Goal: Information Seeking & Learning: Find specific fact

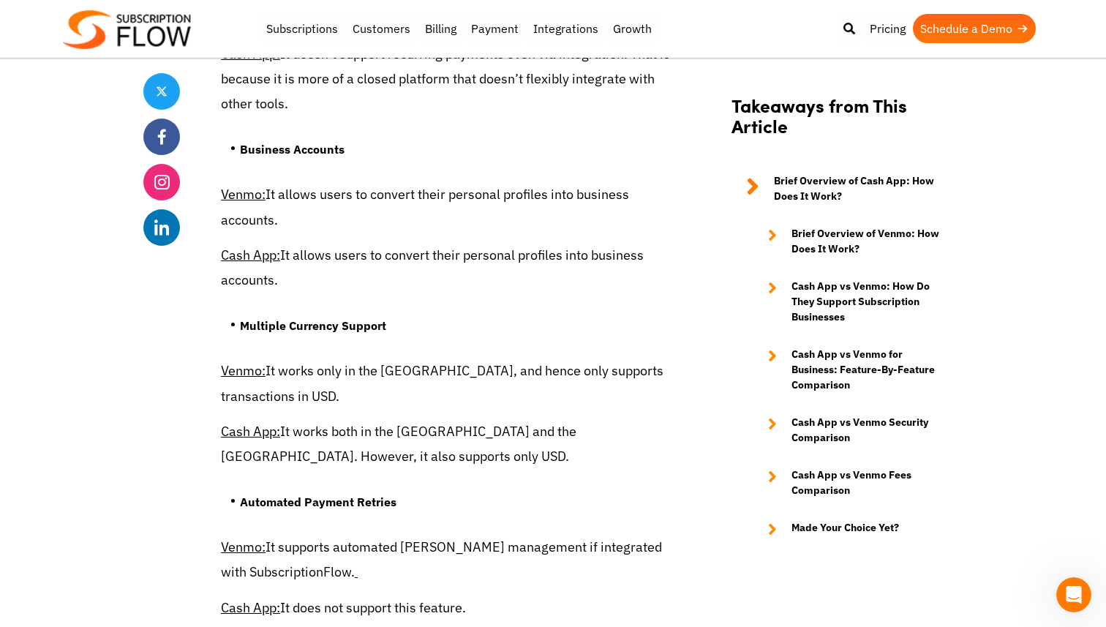
scroll to position [4432, 0]
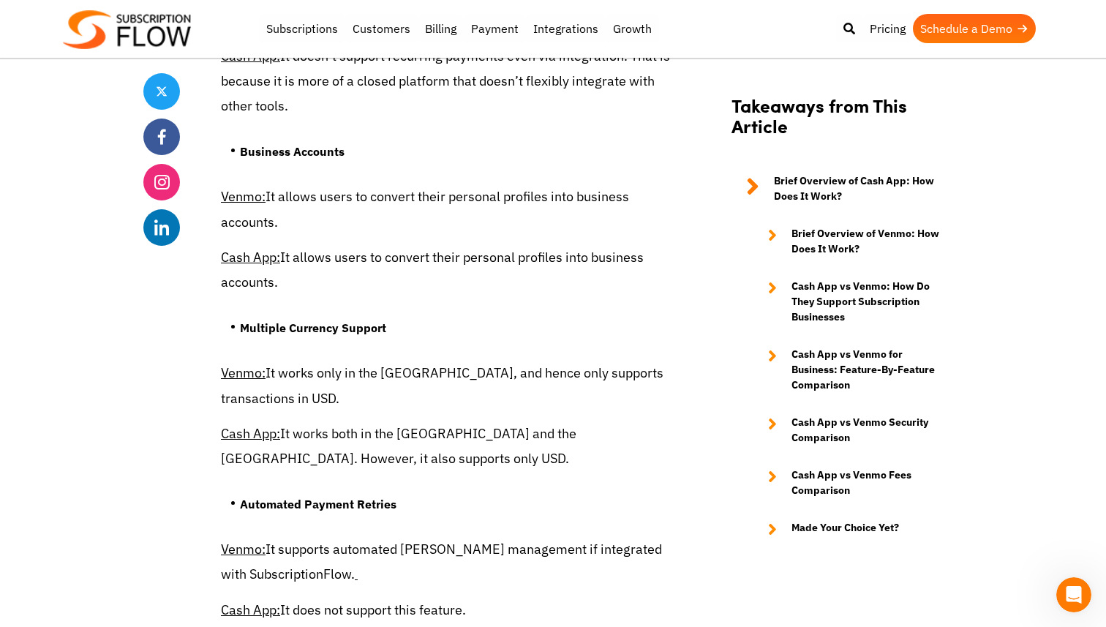
click at [302, 200] on p "Venmo: It allows users to convert their personal profiles into business account…" at bounding box center [446, 209] width 450 height 50
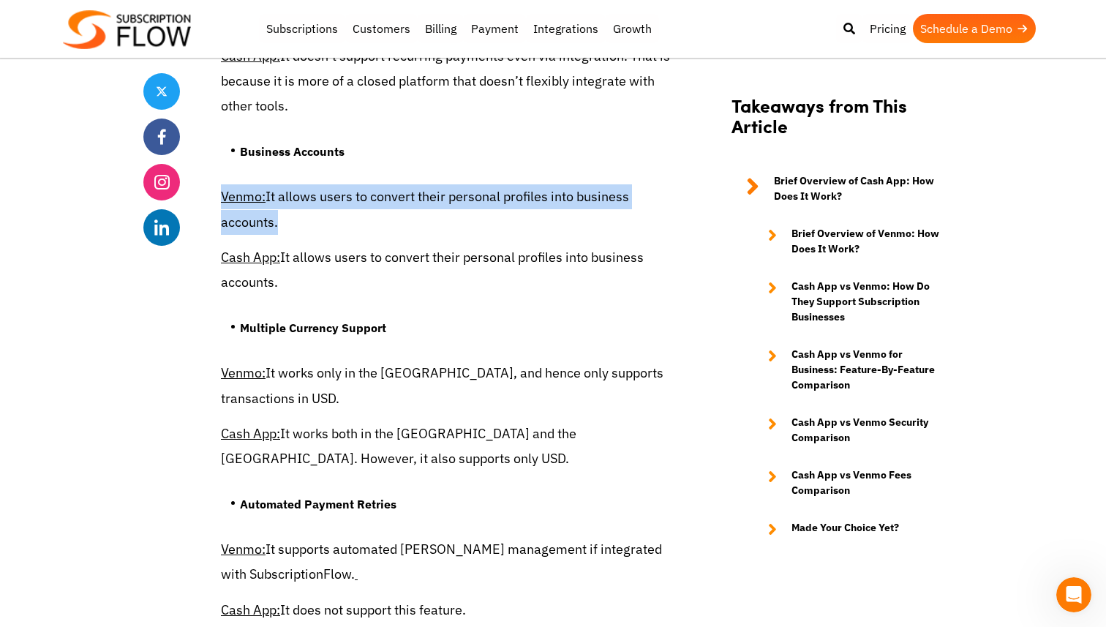
click at [302, 200] on p "Venmo: It allows users to convert their personal profiles into business account…" at bounding box center [446, 209] width 450 height 50
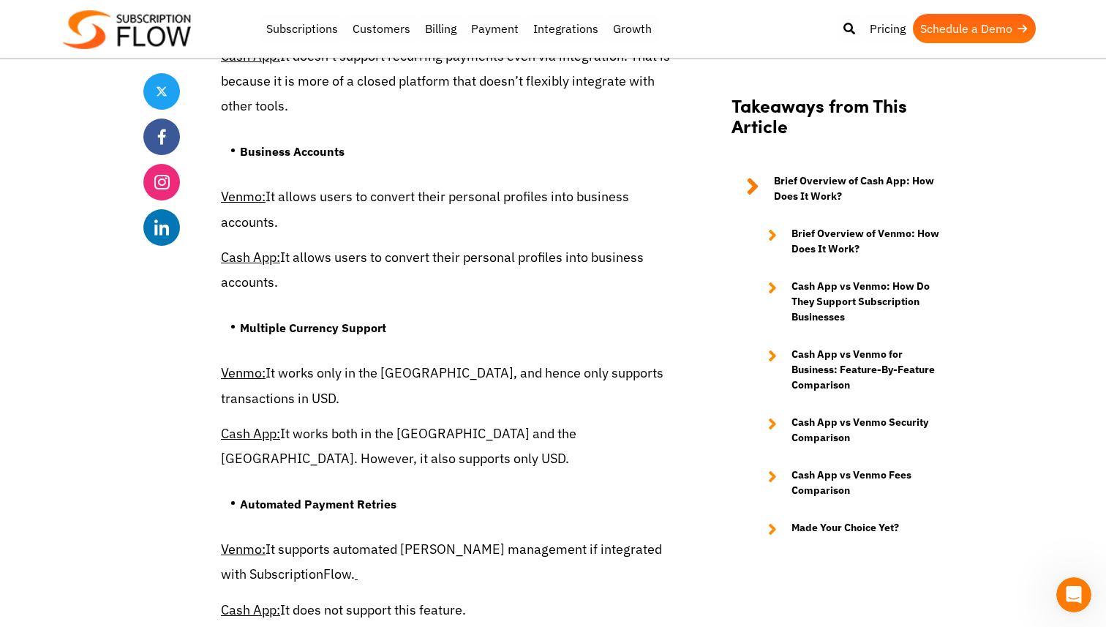
click at [366, 262] on p "Cash App: It allows users to convert their personal profiles into business acco…" at bounding box center [446, 270] width 450 height 50
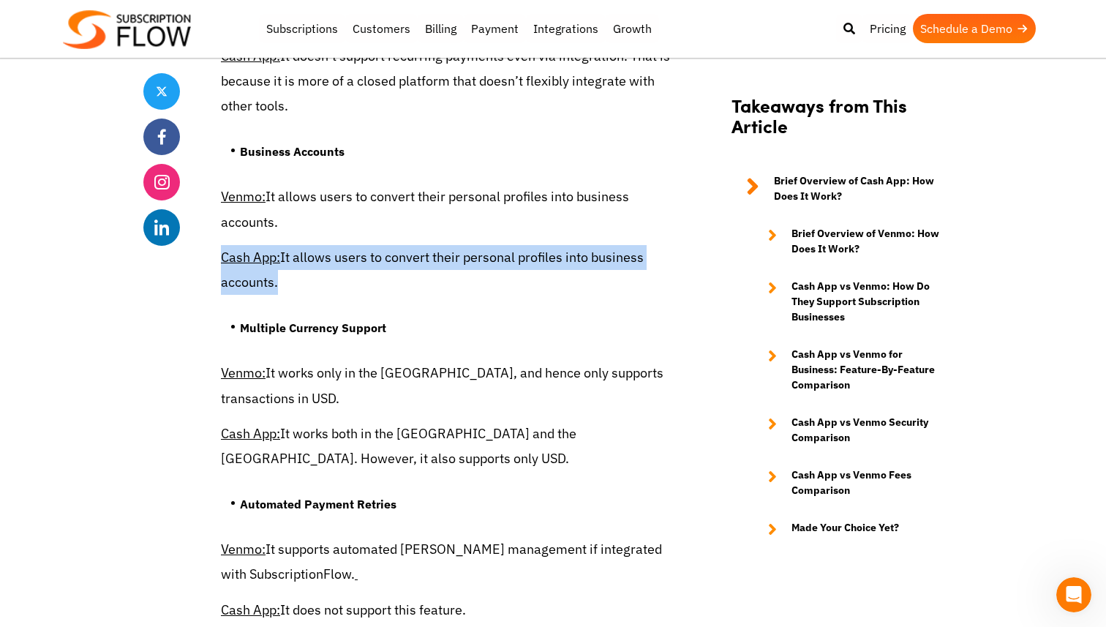
click at [366, 262] on p "Cash App: It allows users to convert their personal profiles into business acco…" at bounding box center [446, 270] width 450 height 50
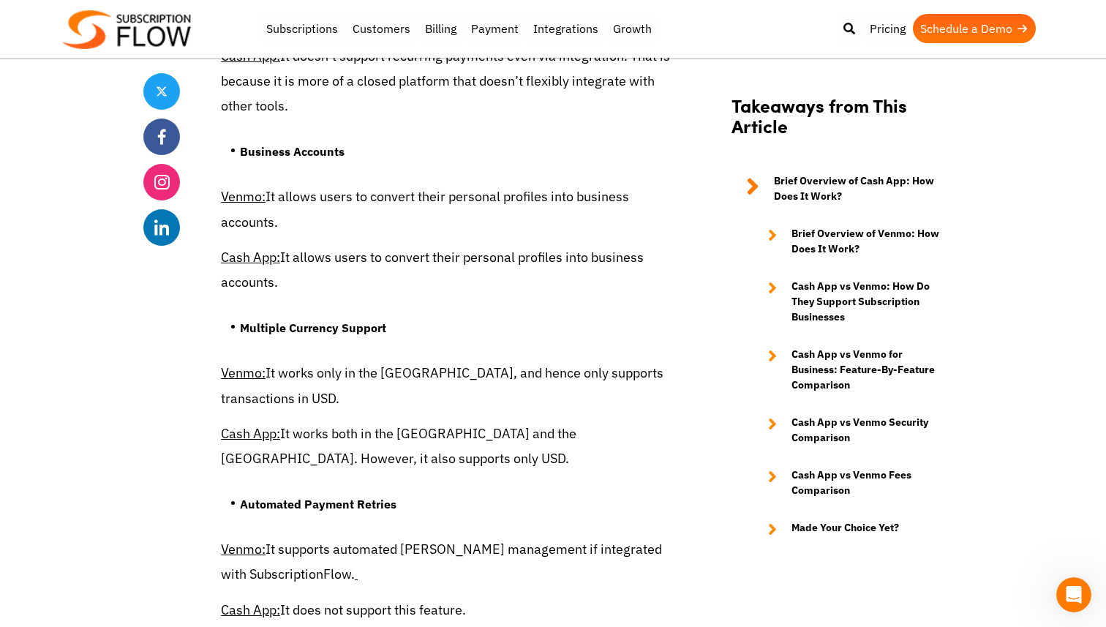
click at [455, 192] on p "Venmo: It allows users to convert their personal profiles into business account…" at bounding box center [446, 209] width 450 height 50
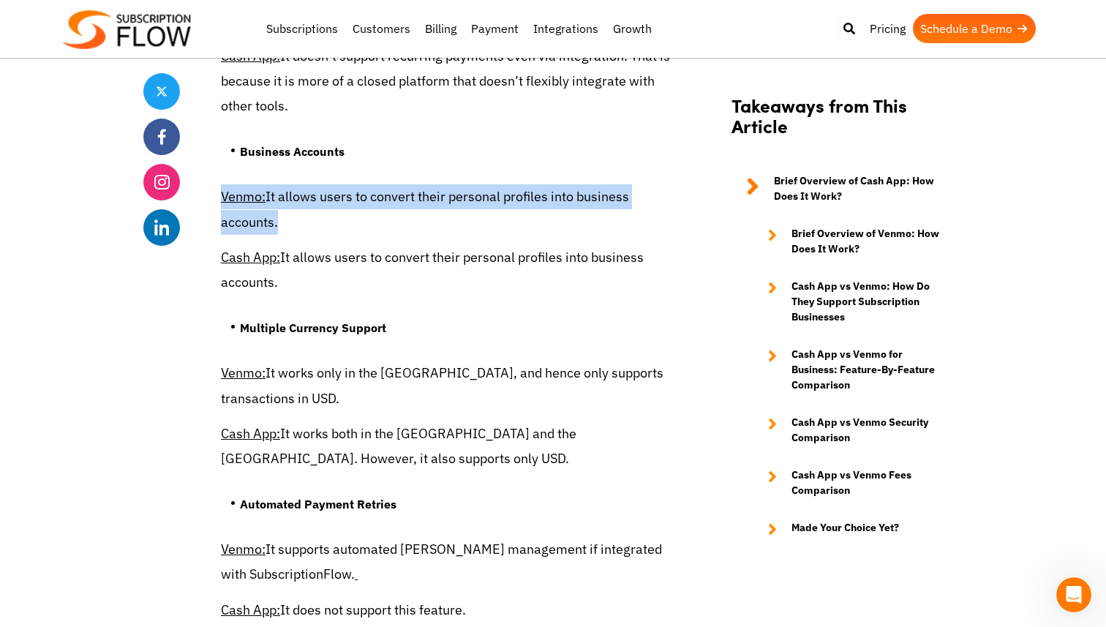
click at [454, 192] on p "Venmo: It allows users to convert their personal profiles into business account…" at bounding box center [446, 209] width 450 height 50
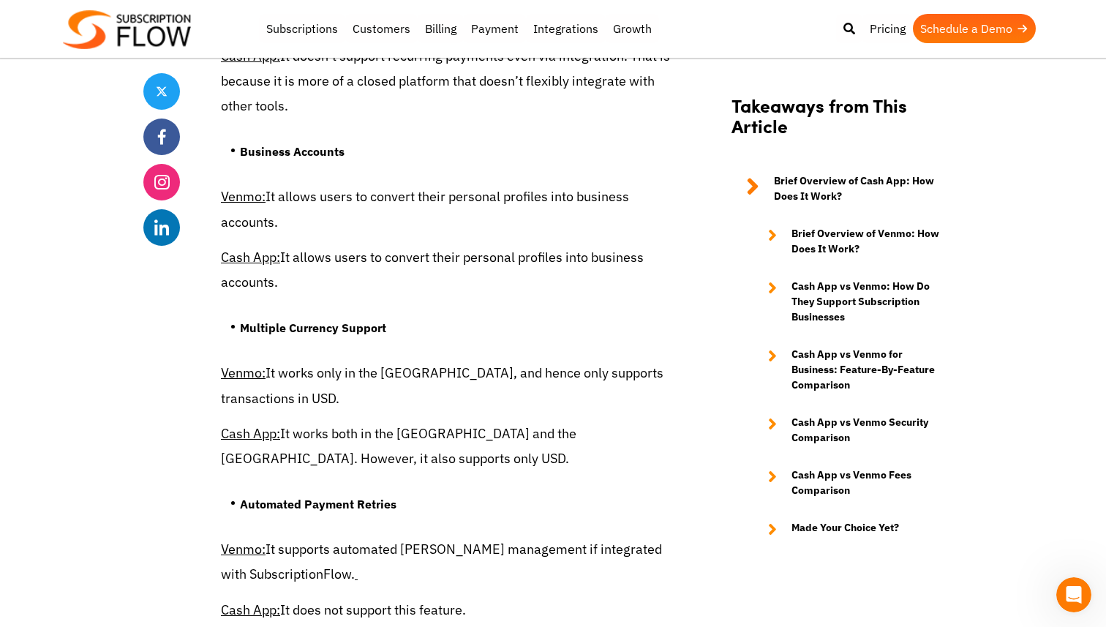
click at [384, 262] on p "Cash App: It allows users to convert their personal profiles into business acco…" at bounding box center [446, 270] width 450 height 50
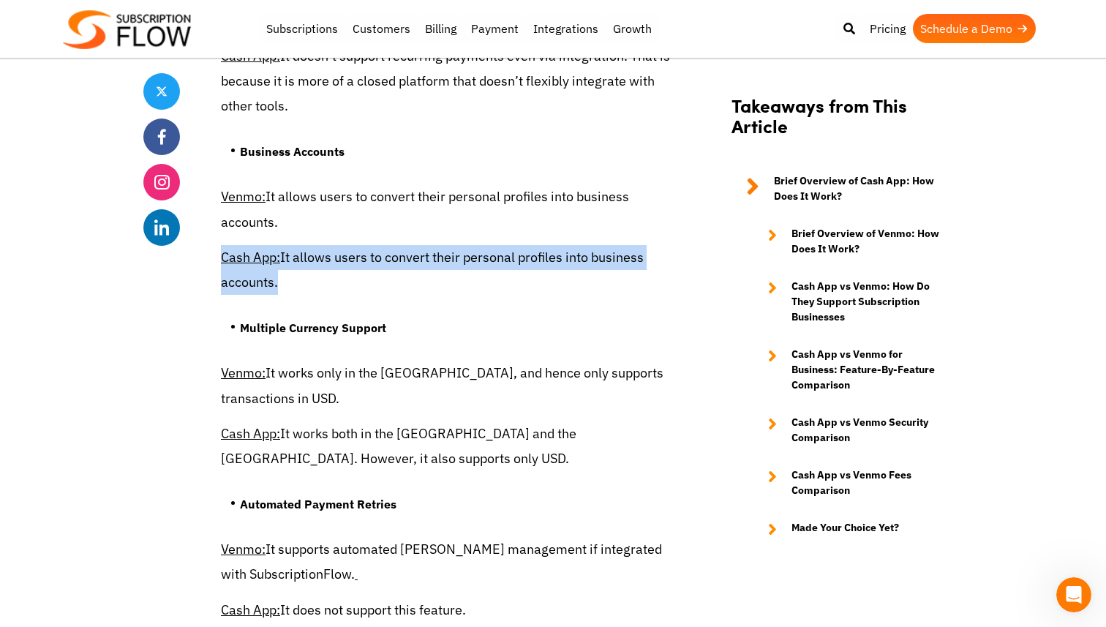
click at [384, 262] on p "Cash App: It allows users to convert their personal profiles into business acco…" at bounding box center [446, 270] width 450 height 50
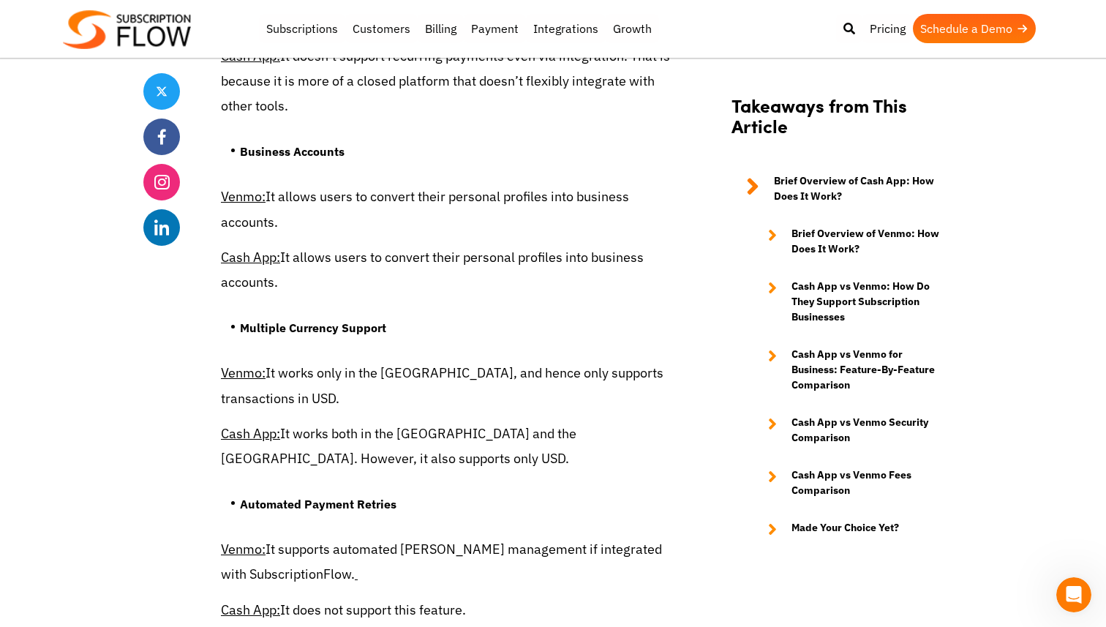
click at [352, 380] on p "Venmo: It works only in the [GEOGRAPHIC_DATA], and hence only supports transact…" at bounding box center [446, 386] width 450 height 50
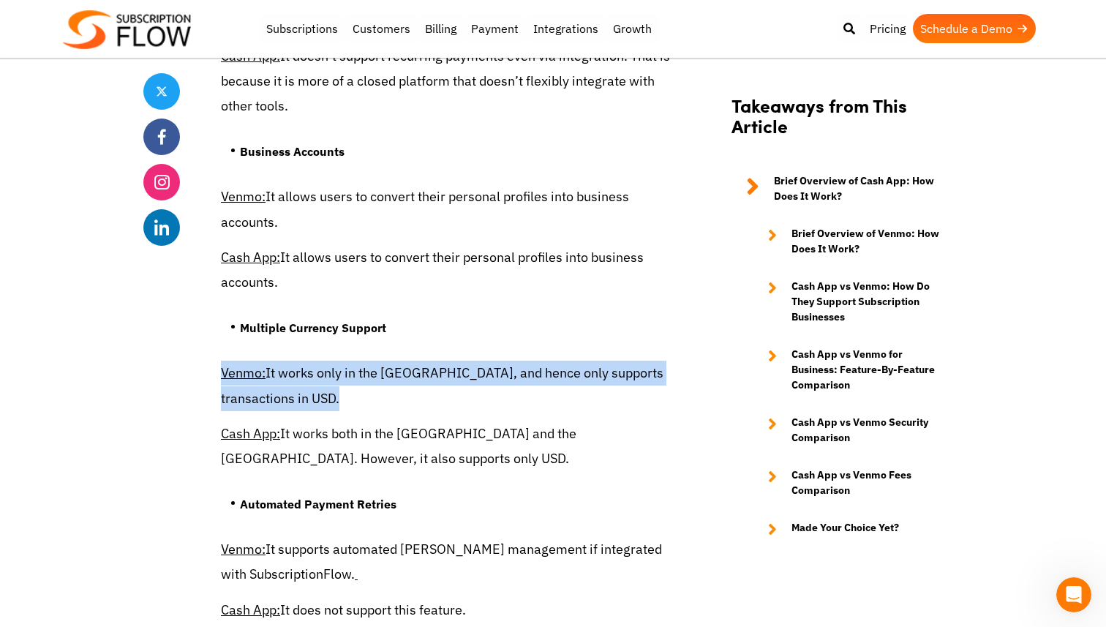
click at [352, 380] on p "Venmo: It works only in the [GEOGRAPHIC_DATA], and hence only supports transact…" at bounding box center [446, 386] width 450 height 50
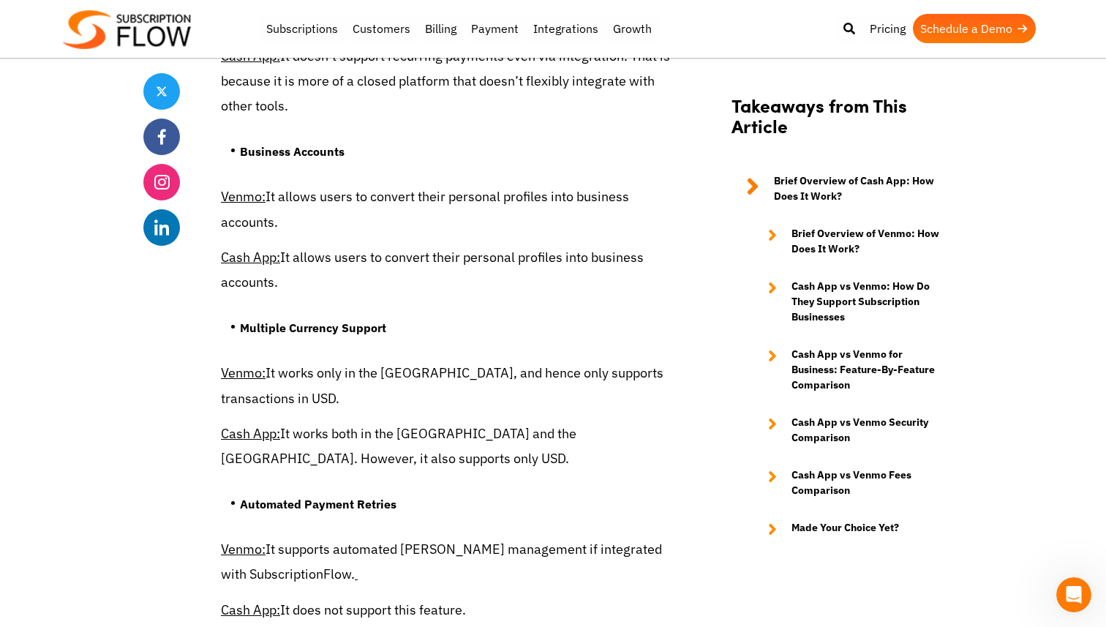
click at [377, 437] on p "Cash App: It works both in the [GEOGRAPHIC_DATA] and the [GEOGRAPHIC_DATA]. How…" at bounding box center [446, 446] width 450 height 50
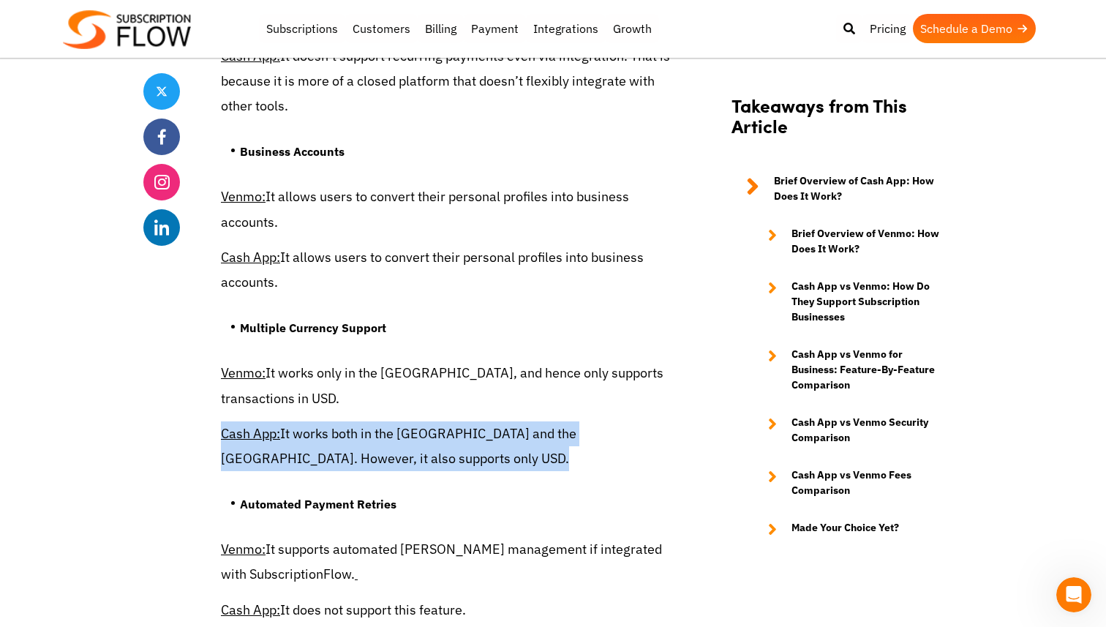
click at [377, 437] on p "Cash App: It works both in the [GEOGRAPHIC_DATA] and the [GEOGRAPHIC_DATA]. How…" at bounding box center [446, 446] width 450 height 50
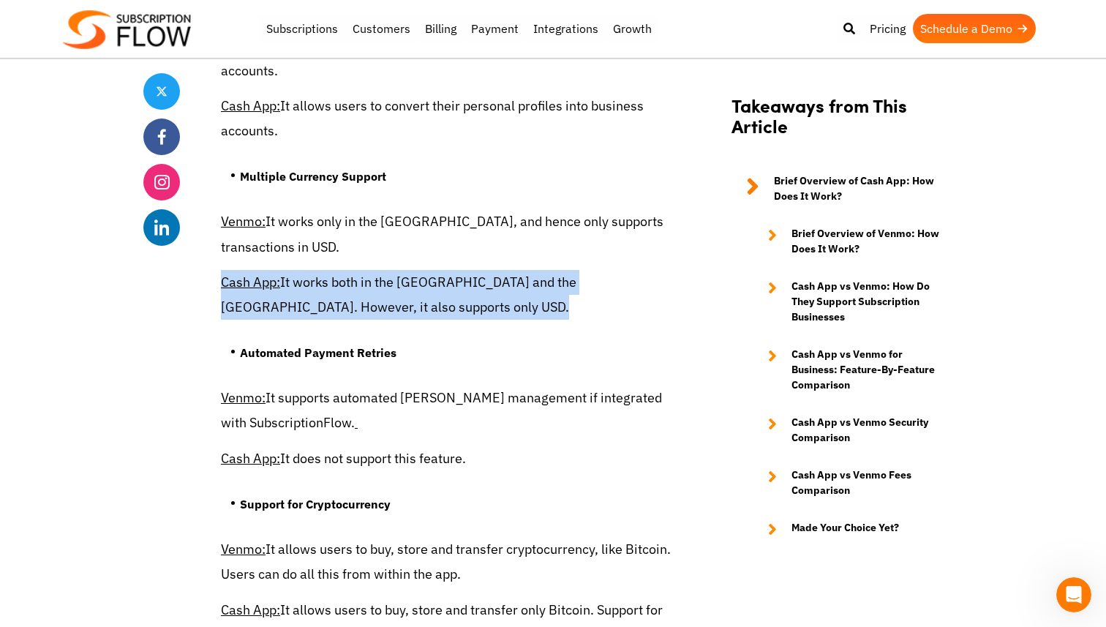
scroll to position [4586, 0]
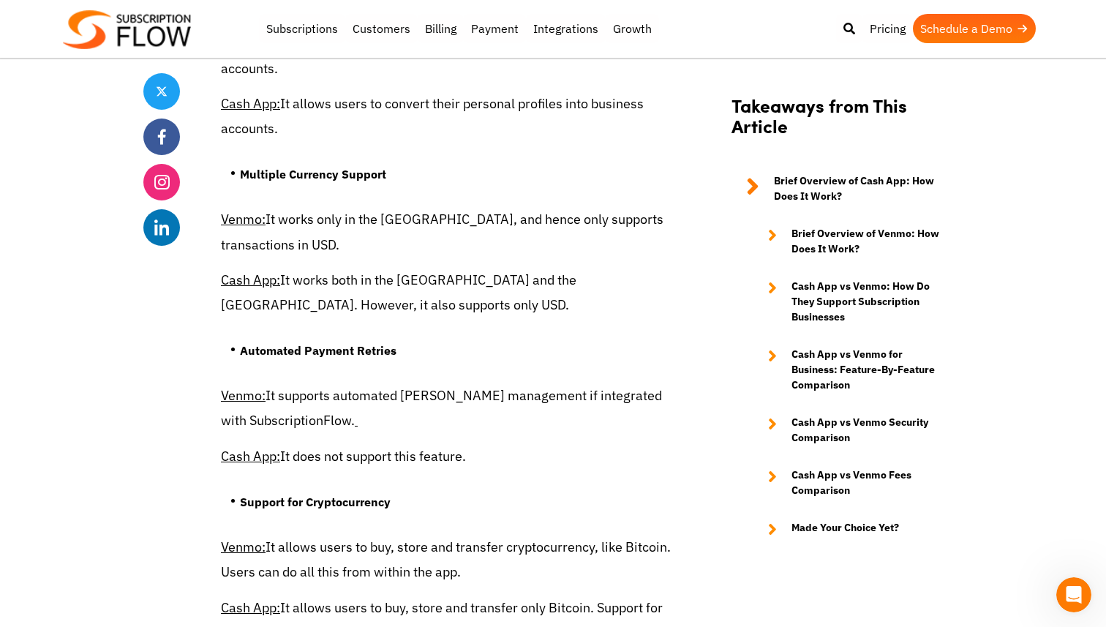
click at [357, 407] on p "Venmo: It supports automated [PERSON_NAME] management if integrated with Subscr…" at bounding box center [446, 408] width 450 height 50
click at [377, 407] on p "Venmo: It supports automated [PERSON_NAME] management if integrated with Subscr…" at bounding box center [446, 408] width 450 height 50
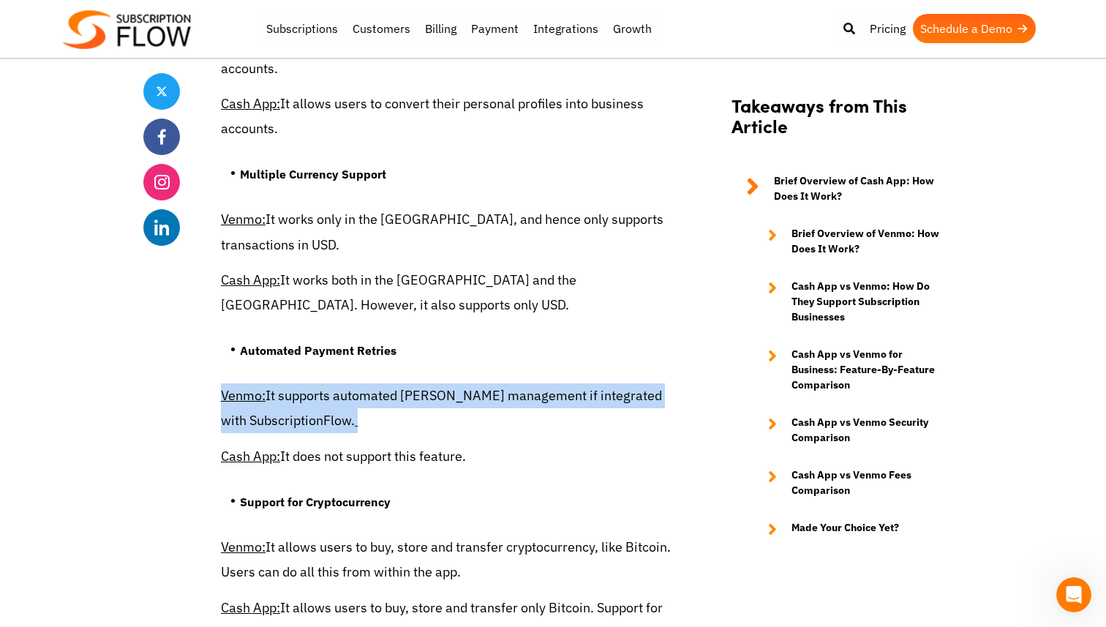
click at [377, 407] on p "Venmo: It supports automated [PERSON_NAME] management if integrated with Subscr…" at bounding box center [446, 408] width 450 height 50
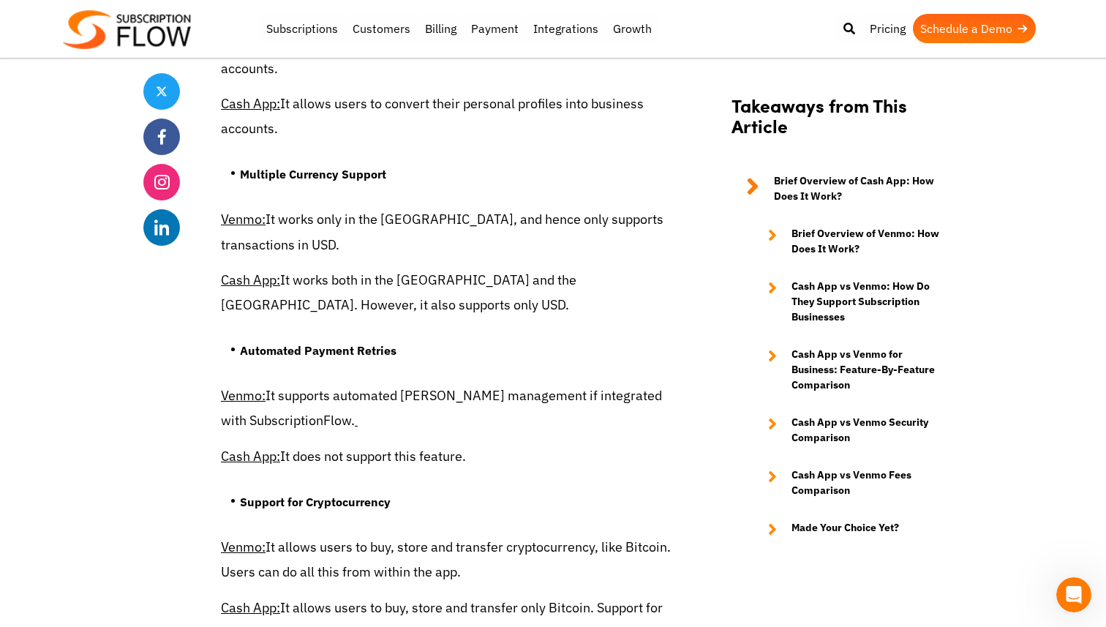
click at [393, 458] on p "Cash App: It does not support this feature." at bounding box center [446, 456] width 450 height 25
drag, startPoint x: 479, startPoint y: 458, endPoint x: 282, endPoint y: 462, distance: 196.7
click at [282, 462] on p "Cash App: It does not support this feature." at bounding box center [446, 456] width 450 height 25
click at [477, 461] on p "Cash App: It does not support this feature." at bounding box center [446, 456] width 450 height 25
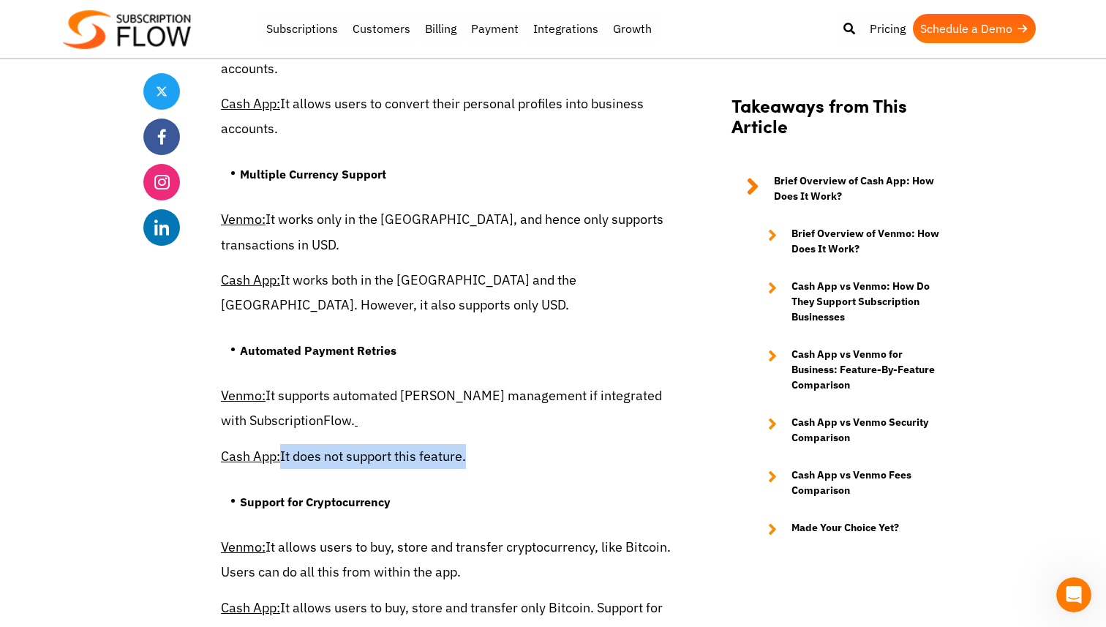
drag, startPoint x: 477, startPoint y: 461, endPoint x: 284, endPoint y: 461, distance: 193.0
click at [284, 461] on p "Cash App: It does not support this feature." at bounding box center [446, 456] width 450 height 25
click at [479, 453] on p "Cash App: It does not support this feature." at bounding box center [446, 456] width 450 height 25
drag, startPoint x: 479, startPoint y: 453, endPoint x: 282, endPoint y: 456, distance: 196.7
click at [282, 456] on p "Cash App: It does not support this feature." at bounding box center [446, 456] width 450 height 25
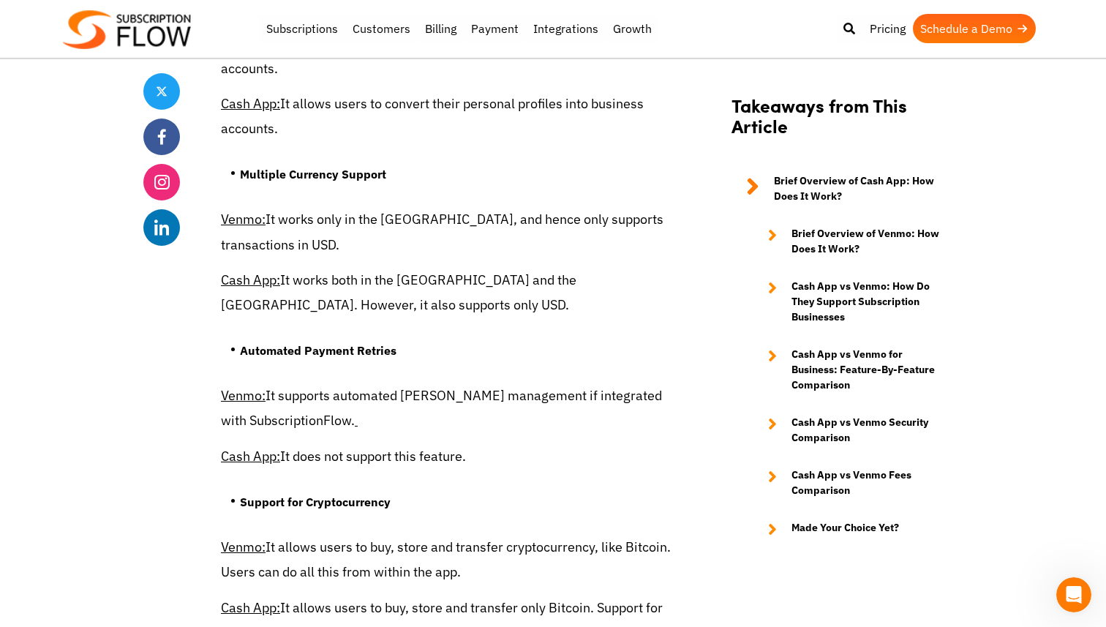
click at [267, 455] on u "Cash App:" at bounding box center [250, 456] width 59 height 17
drag, startPoint x: 489, startPoint y: 454, endPoint x: 284, endPoint y: 453, distance: 205.5
click at [284, 453] on p "Cash App: It does not support this feature." at bounding box center [446, 456] width 450 height 25
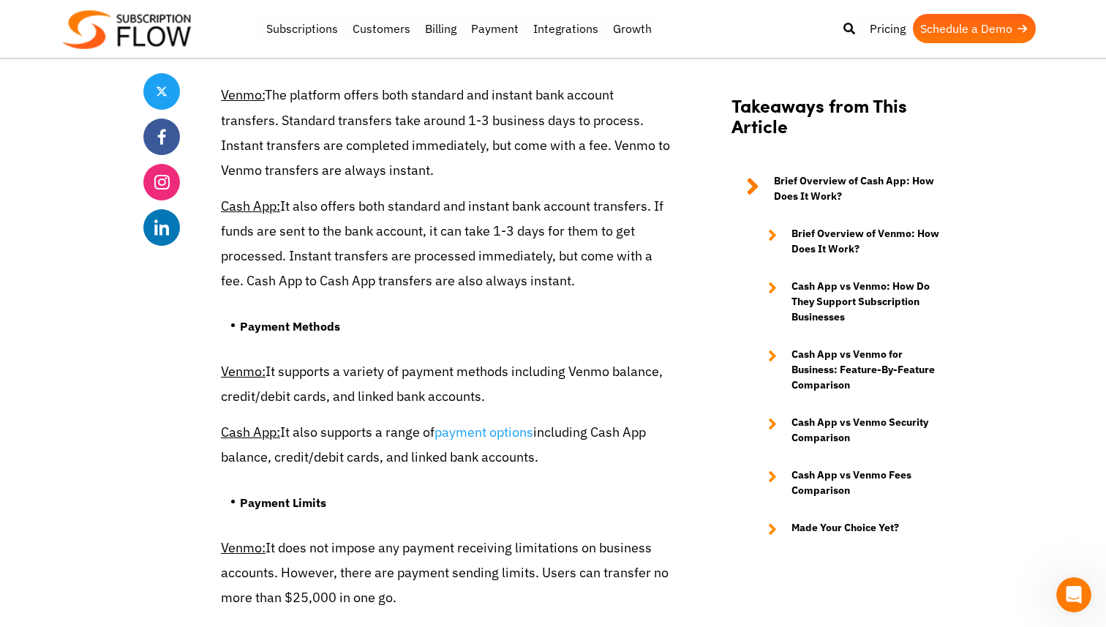
scroll to position [5463, 0]
